Goal: Information Seeking & Learning: Learn about a topic

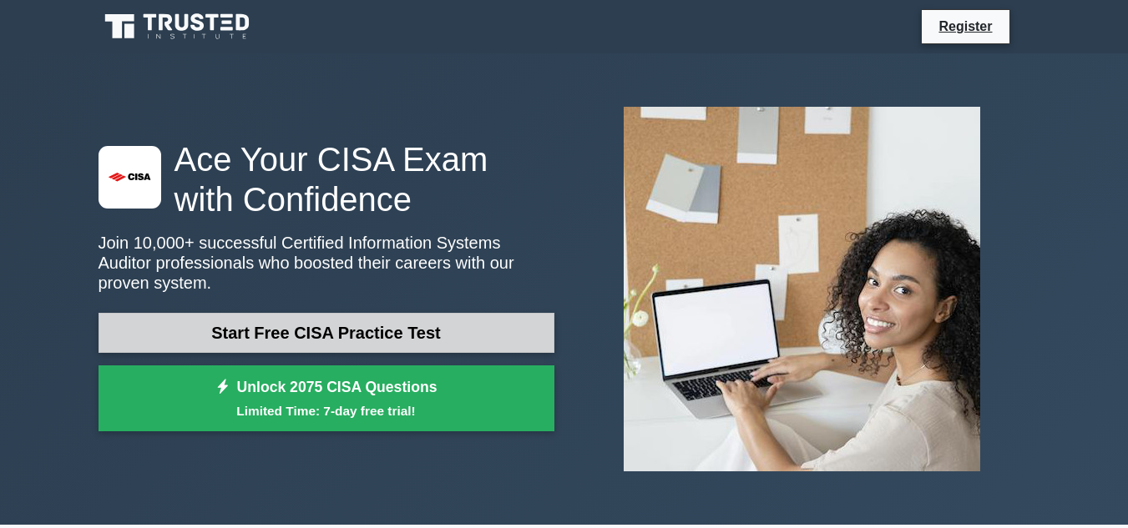
click at [457, 321] on link "Start Free CISA Practice Test" at bounding box center [326, 333] width 456 height 40
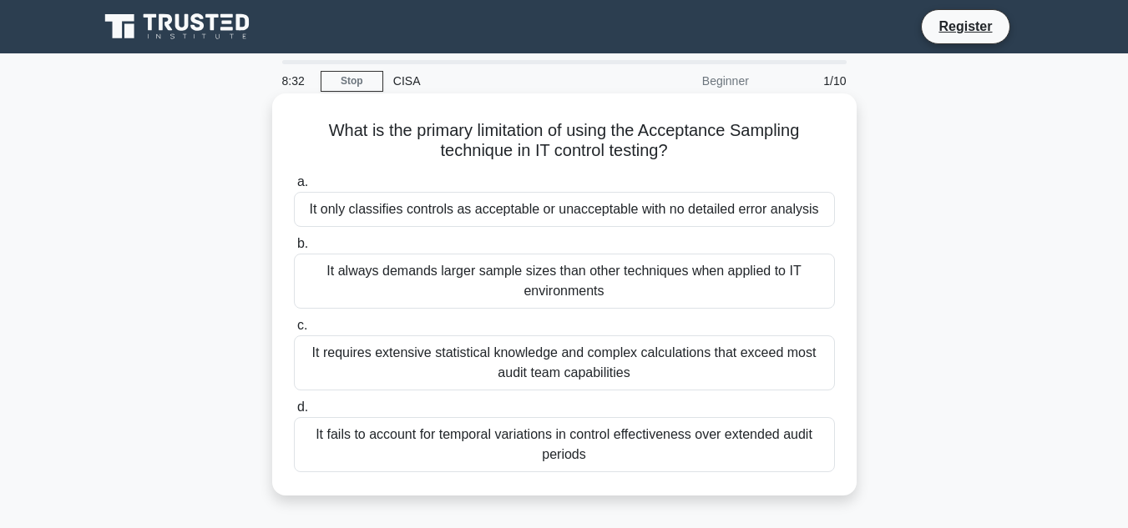
click at [527, 208] on div "It only classifies controls as acceptable or unacceptable with no detailed erro…" at bounding box center [564, 209] width 541 height 35
click at [294, 188] on input "a. It only classifies controls as acceptable or unacceptable with no detailed e…" at bounding box center [294, 182] width 0 height 11
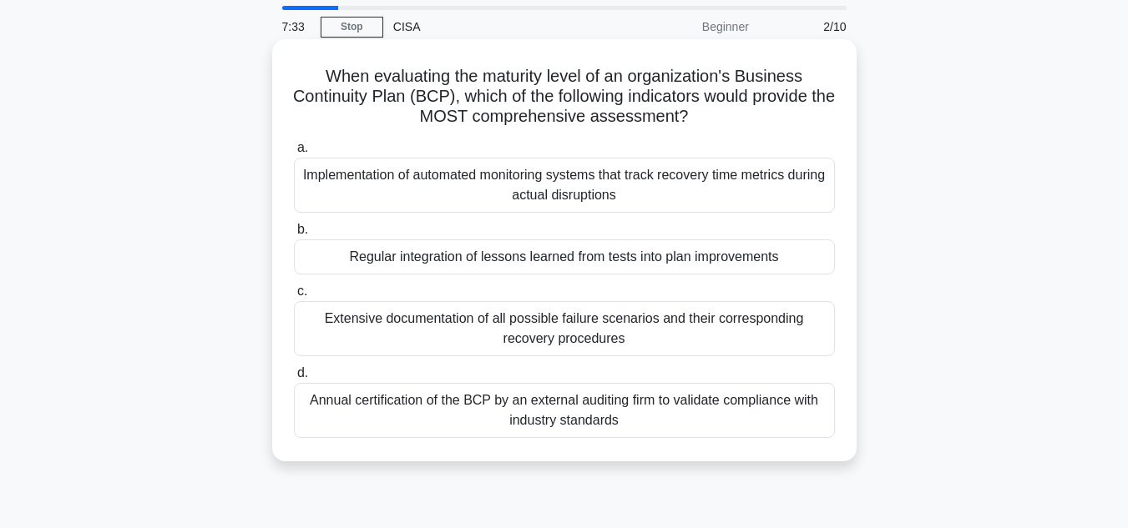
scroll to position [83, 0]
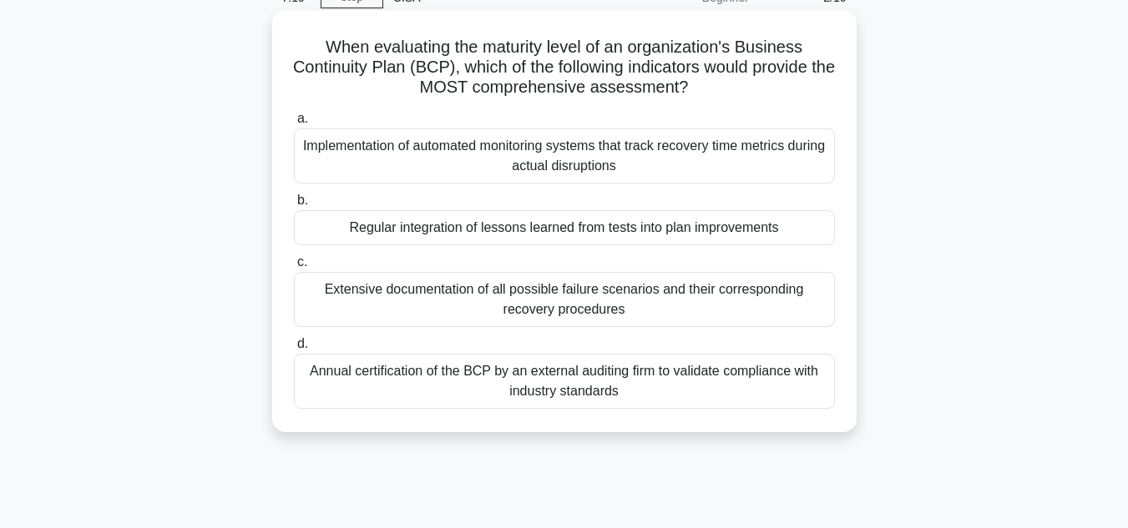
click at [539, 391] on div "Annual certification of the BCP by an external auditing firm to validate compli…" at bounding box center [564, 381] width 541 height 55
click at [294, 350] on input "d. Annual certification of the BCP by an external auditing firm to validate com…" at bounding box center [294, 344] width 0 height 11
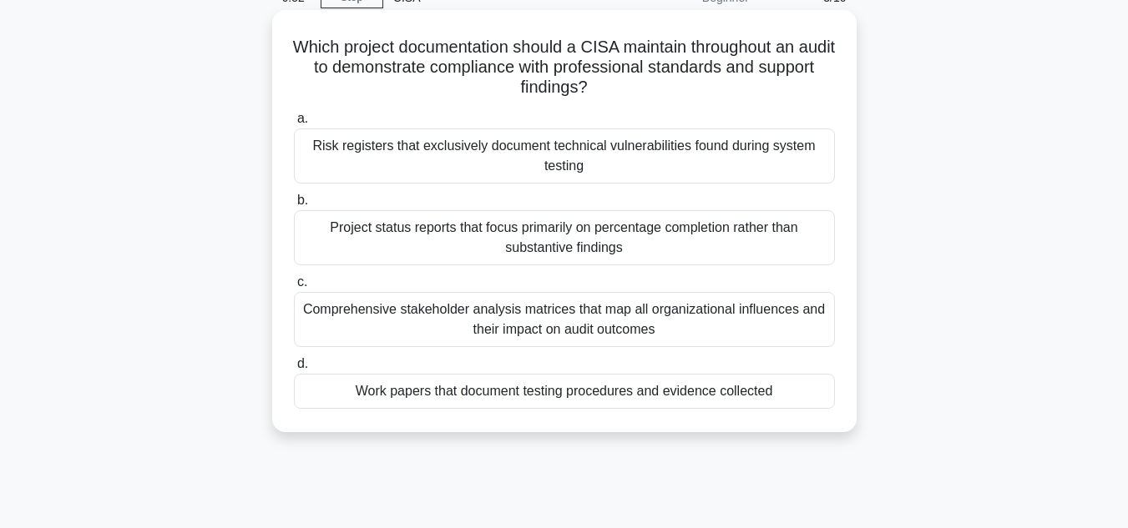
click at [535, 395] on div "Work papers that document testing procedures and evidence collected" at bounding box center [564, 391] width 541 height 35
click at [294, 370] on input "d. Work papers that document testing procedures and evidence collected" at bounding box center [294, 364] width 0 height 11
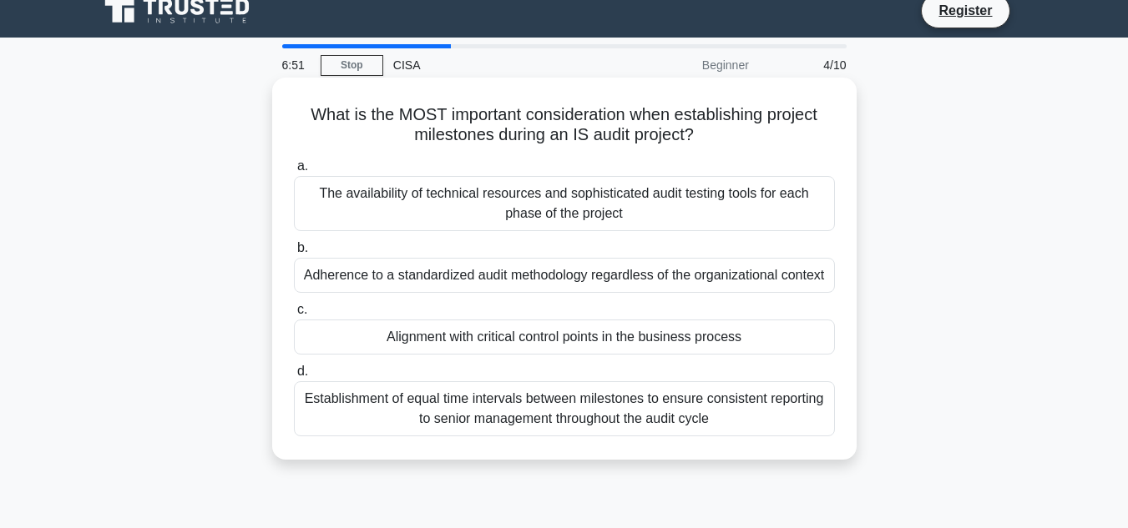
scroll to position [0, 0]
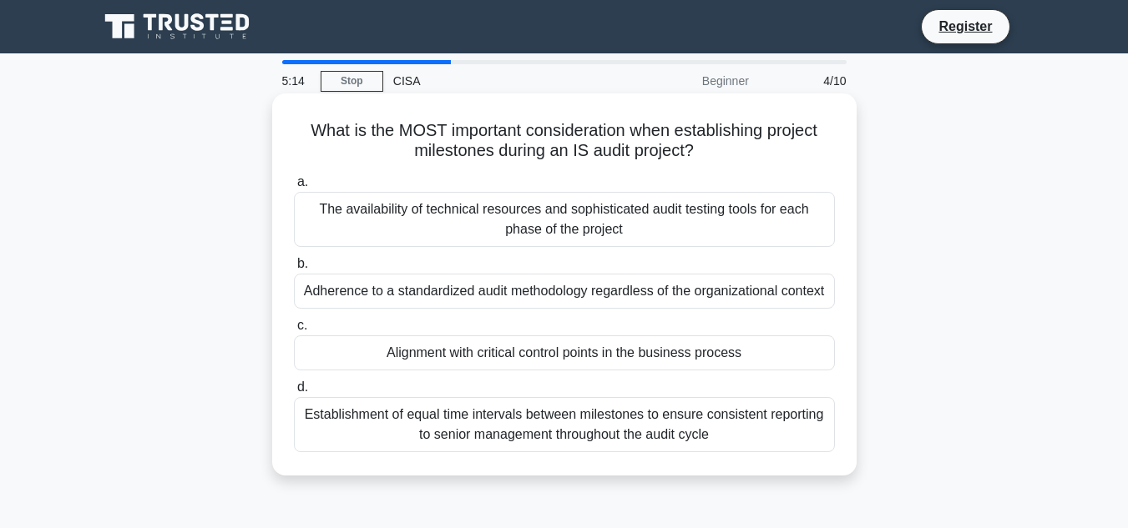
click at [432, 430] on div "Establishment of equal time intervals between milestones to ensure consistent r…" at bounding box center [564, 424] width 541 height 55
click at [541, 428] on div "Establishment of equal time intervals between milestones to ensure consistent r…" at bounding box center [564, 424] width 541 height 55
click at [294, 393] on input "d. Establishment of equal time intervals between milestones to ensure consisten…" at bounding box center [294, 387] width 0 height 11
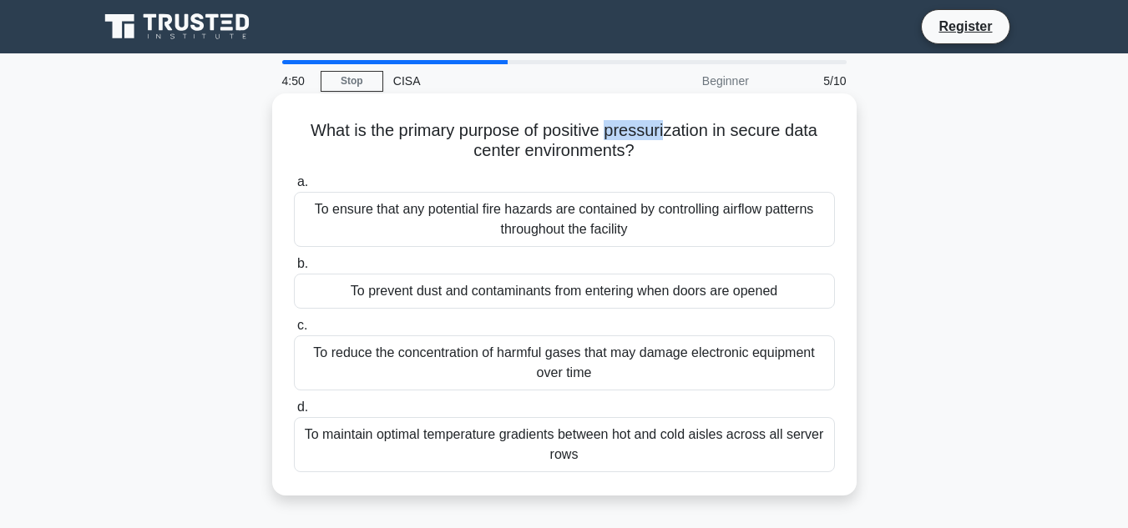
drag, startPoint x: 608, startPoint y: 129, endPoint x: 668, endPoint y: 127, distance: 59.3
click at [668, 127] on h5 "What is the primary purpose of positive pressurization in secure data center en…" at bounding box center [564, 141] width 544 height 42
drag, startPoint x: 543, startPoint y: 134, endPoint x: 640, endPoint y: 149, distance: 98.1
click at [640, 149] on h5 "What is the primary purpose of positive pressurization in secure data center en…" at bounding box center [564, 141] width 544 height 42
copy h5 "positive pressurization in secure data center environments?"
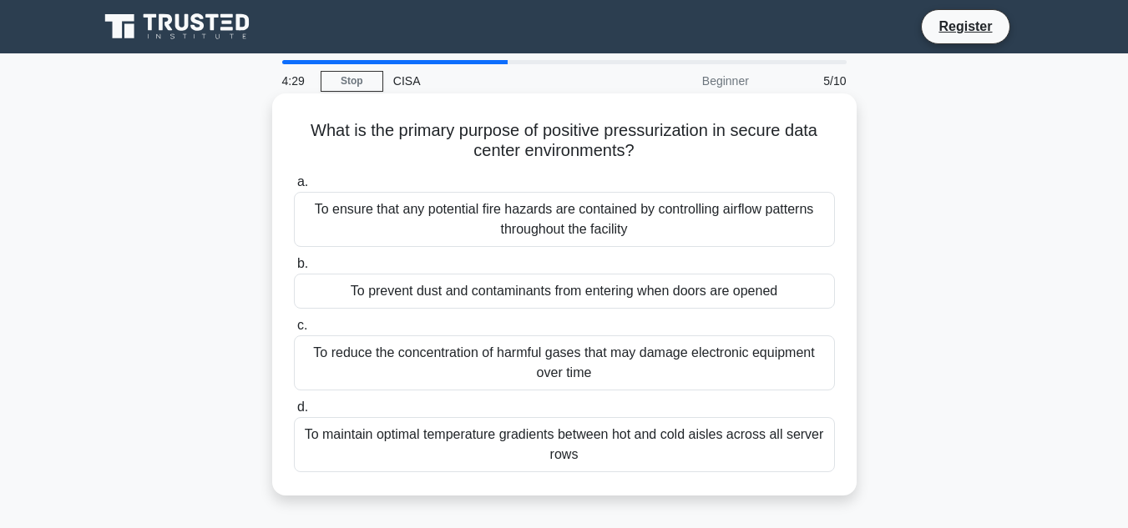
click at [425, 290] on div "To prevent dust and contaminants from entering when doors are opened" at bounding box center [564, 291] width 541 height 35
click at [294, 270] on input "b. To prevent dust and contaminants from entering when doors are opened" at bounding box center [294, 264] width 0 height 11
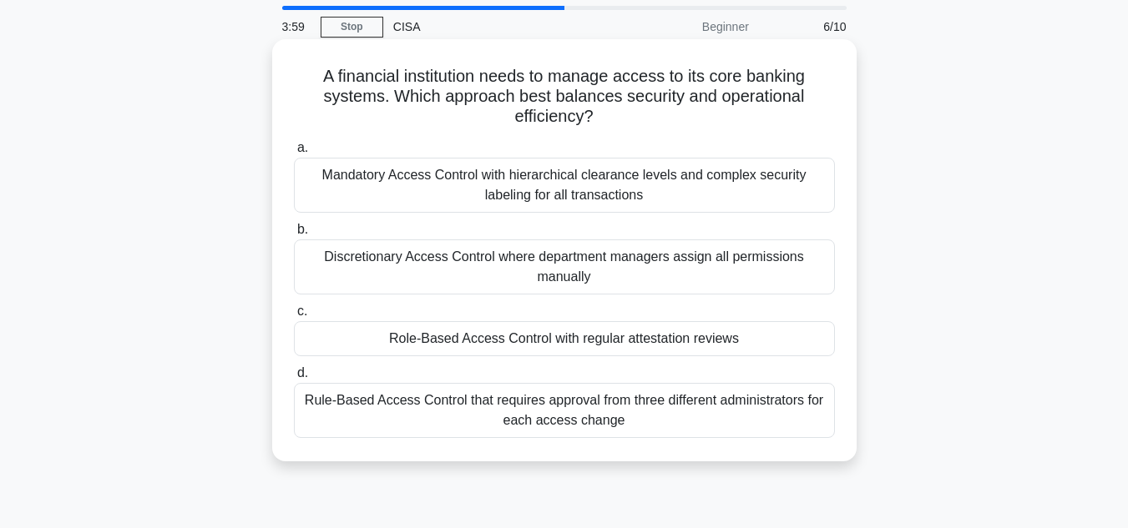
scroll to position [83, 0]
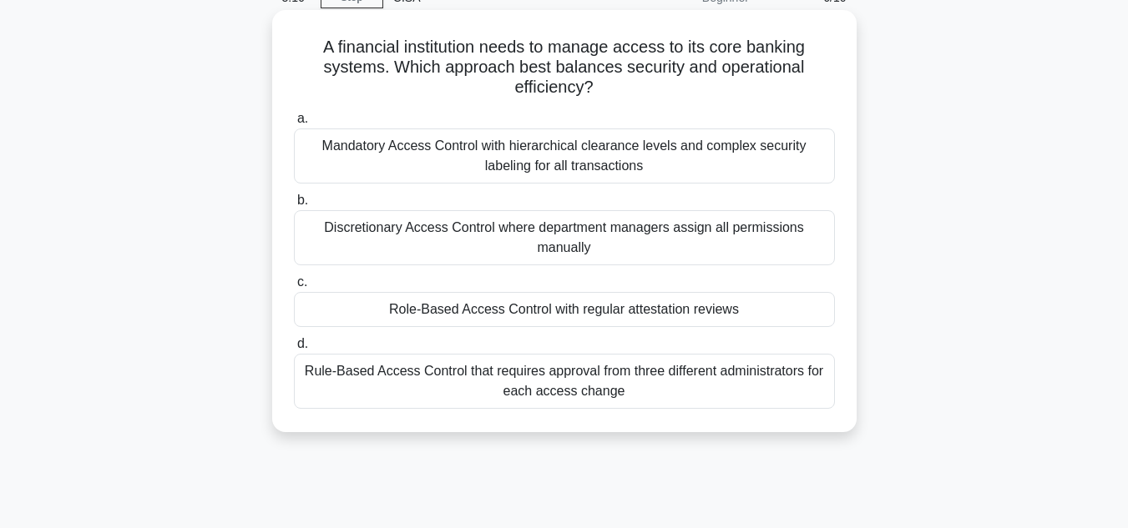
click at [637, 305] on div "Role-Based Access Control with regular attestation reviews" at bounding box center [564, 309] width 541 height 35
click at [294, 288] on input "c. Role-Based Access Control with regular attestation reviews" at bounding box center [294, 282] width 0 height 11
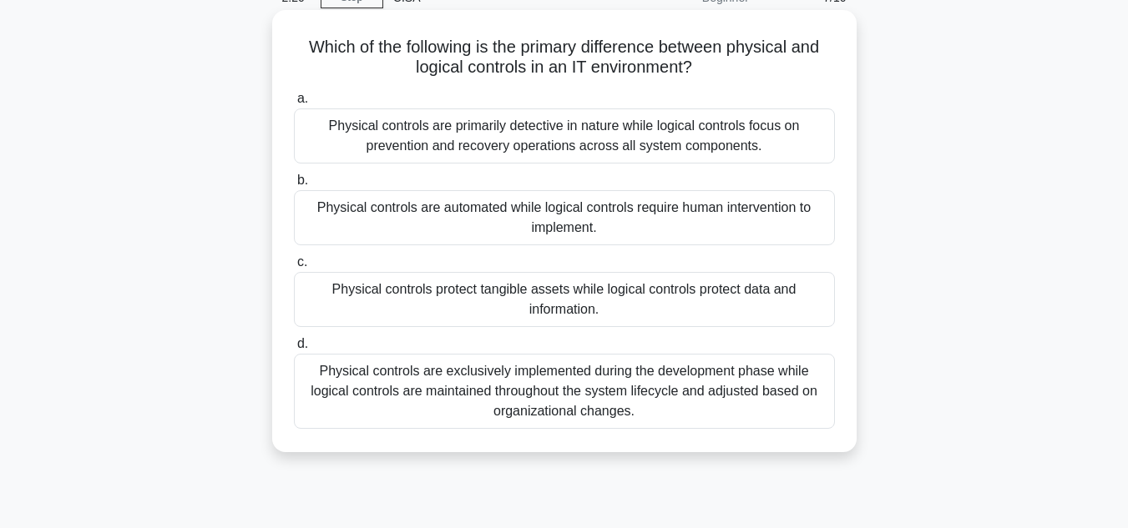
click at [717, 413] on div "Physical controls are exclusively implemented during the development phase whil…" at bounding box center [564, 391] width 541 height 75
click at [294, 350] on input "d. Physical controls are exclusively implemented during the development phase w…" at bounding box center [294, 344] width 0 height 11
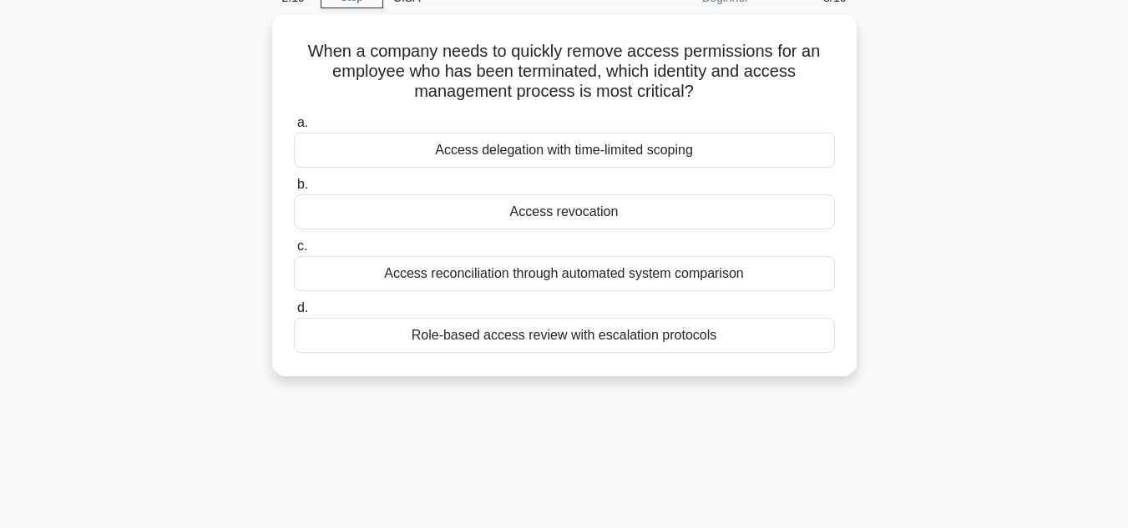
scroll to position [0, 0]
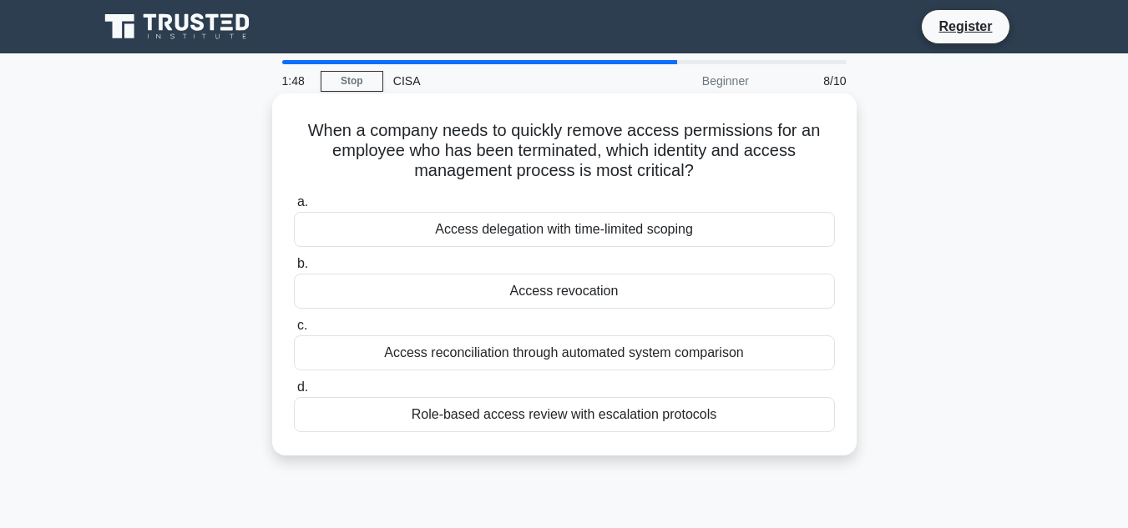
click at [538, 295] on div "Access revocation" at bounding box center [564, 291] width 541 height 35
click at [294, 270] on input "b. Access revocation" at bounding box center [294, 264] width 0 height 11
